Goal: Navigation & Orientation: Find specific page/section

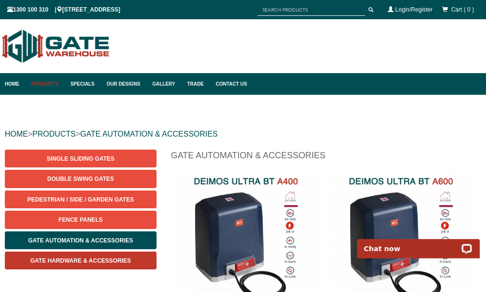
click at [118, 255] on link "Gate Hardware & Accessories" at bounding box center [81, 261] width 152 height 18
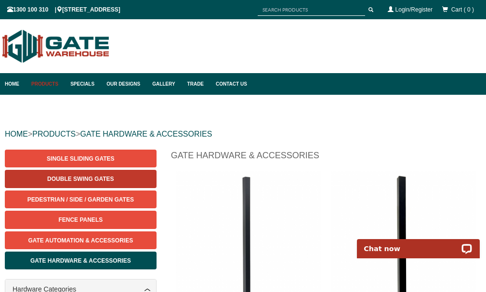
click at [53, 179] on span "Double Swing Gates" at bounding box center [80, 179] width 66 height 7
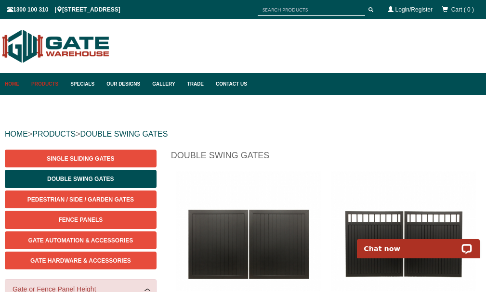
click at [16, 89] on link "Home" at bounding box center [16, 84] width 22 height 22
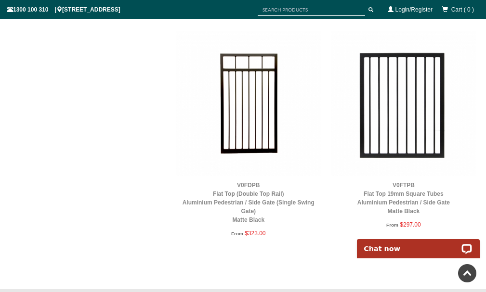
scroll to position [1132, 0]
